Goal: Find specific page/section: Find specific page/section

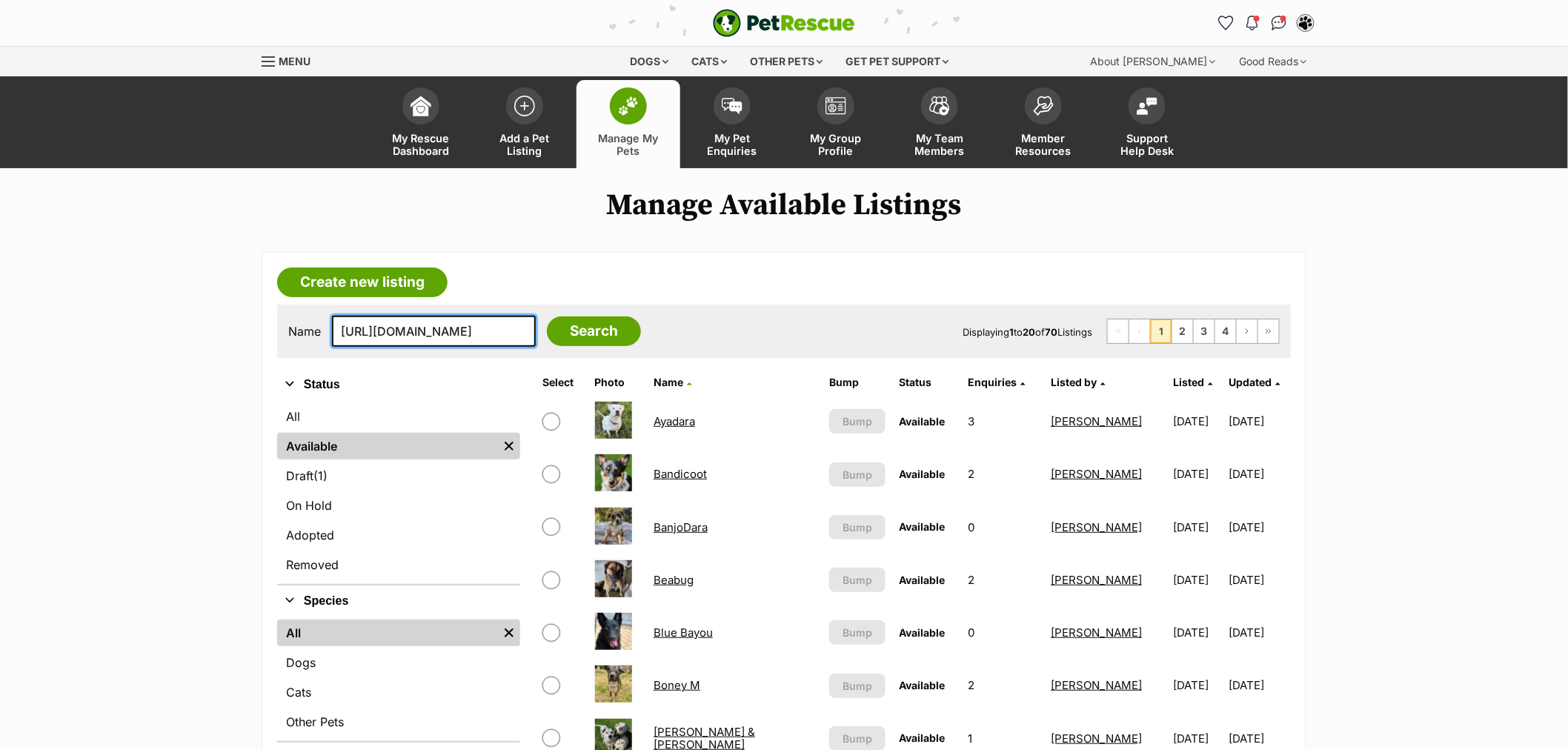
click at [475, 325] on input "[URL][DOMAIN_NAME]" at bounding box center [433, 331] width 204 height 31
type input "moon"
click at [547, 316] on input "Search" at bounding box center [593, 331] width 94 height 29
